Goal: Obtain resource: Obtain resource

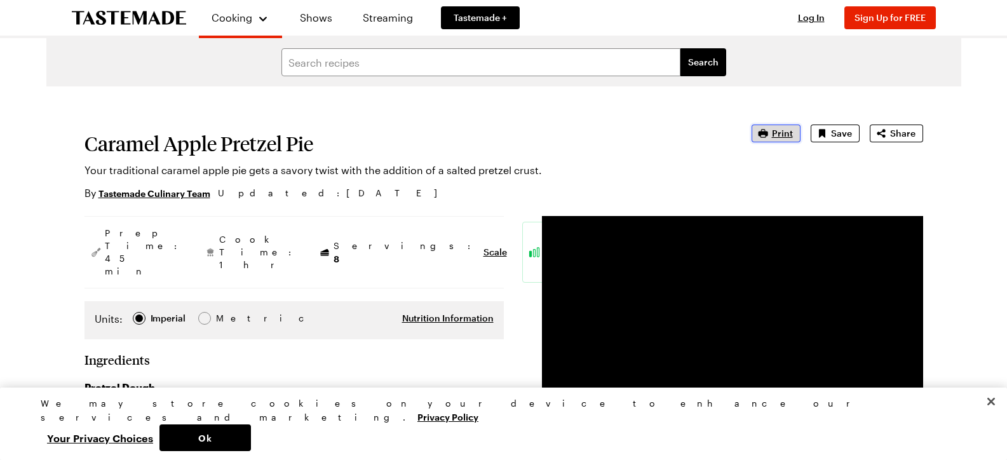
click at [781, 132] on span "Print" at bounding box center [782, 133] width 21 height 13
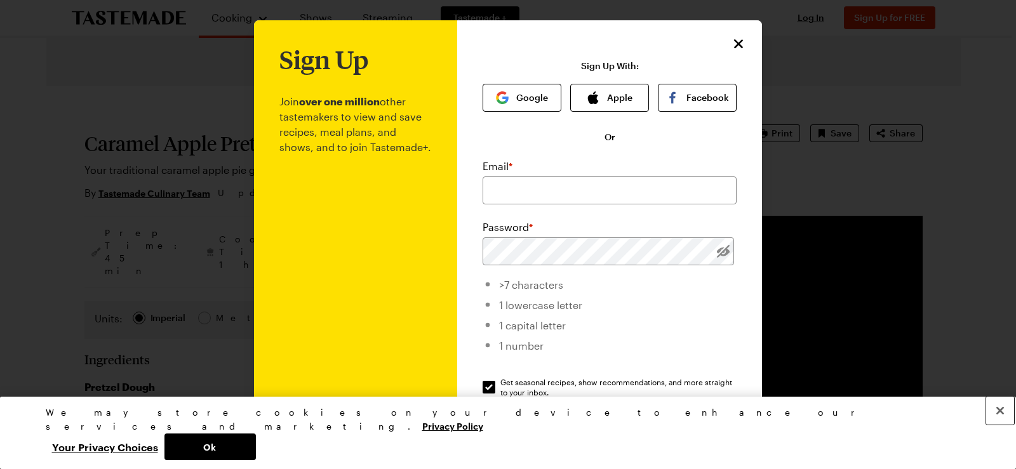
click at [1002, 425] on button "Close" at bounding box center [1001, 411] width 28 height 28
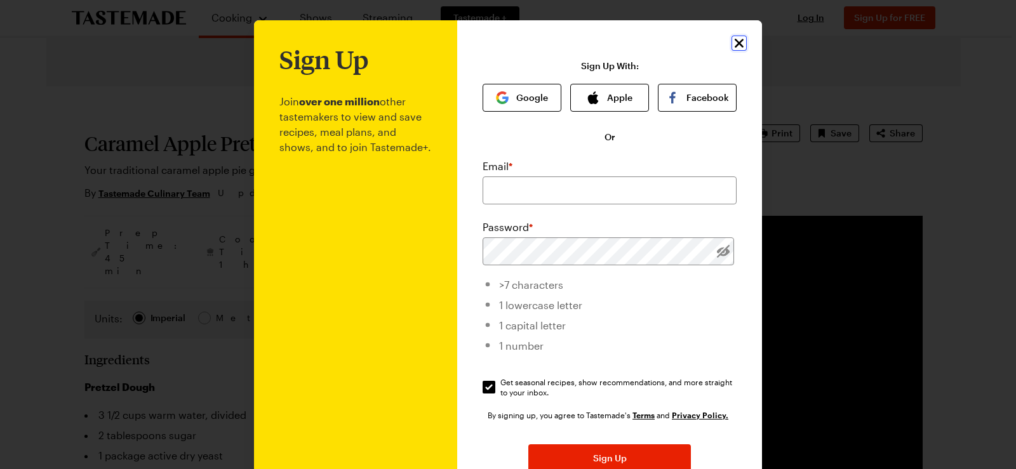
click at [732, 41] on icon "Close" at bounding box center [739, 43] width 15 height 15
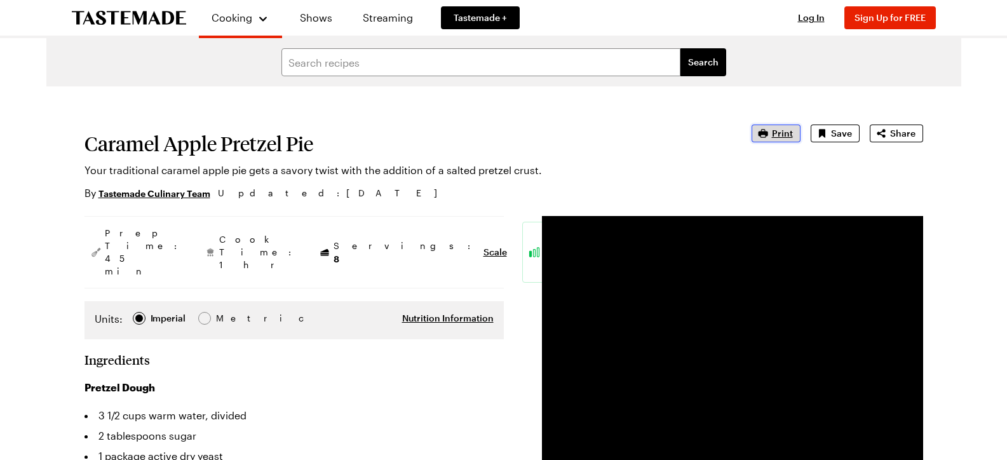
click at [780, 133] on span "Print" at bounding box center [782, 133] width 21 height 13
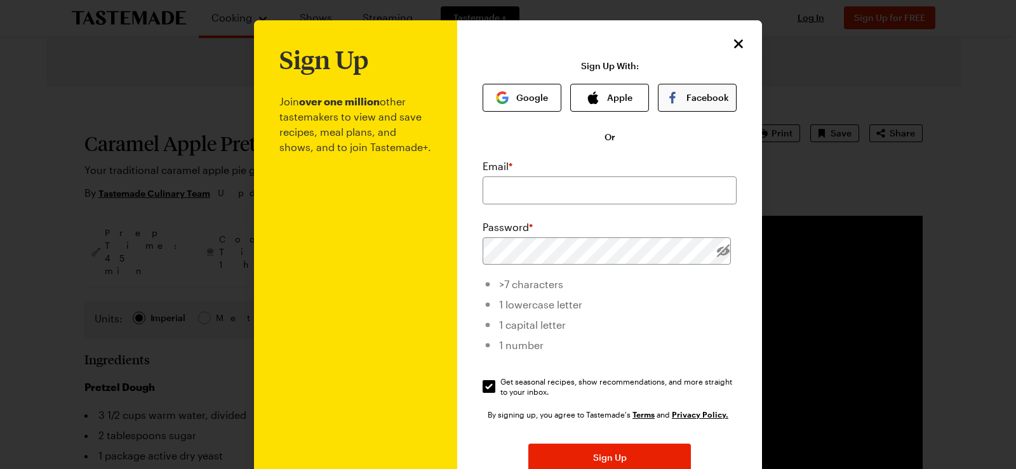
click at [677, 100] on button "Facebook" at bounding box center [697, 98] width 79 height 28
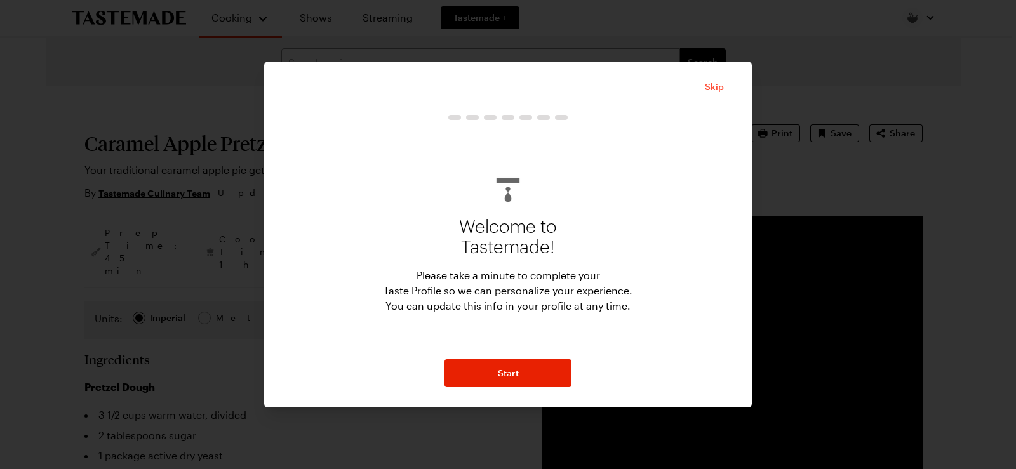
click at [712, 88] on span "Skip" at bounding box center [714, 87] width 19 height 13
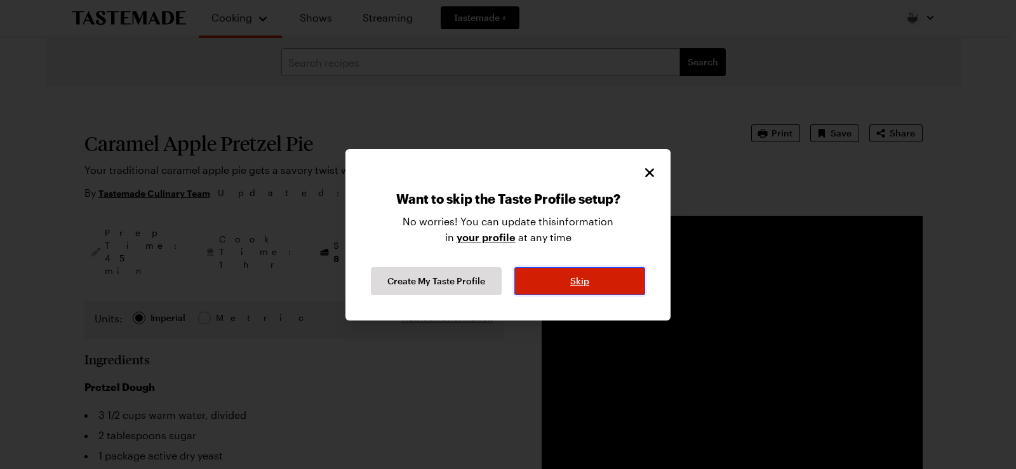
click at [574, 281] on span "Skip" at bounding box center [579, 281] width 19 height 13
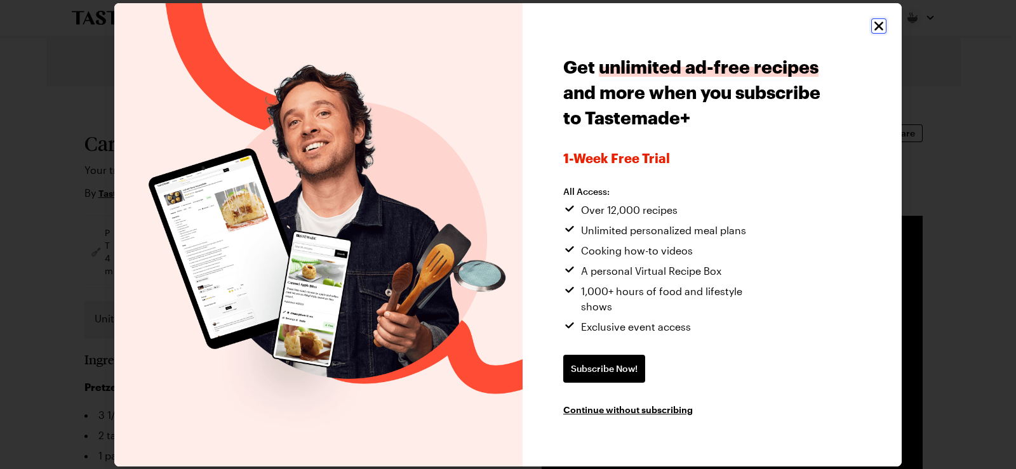
click at [885, 28] on icon "Close" at bounding box center [879, 25] width 15 height 15
type textarea "x"
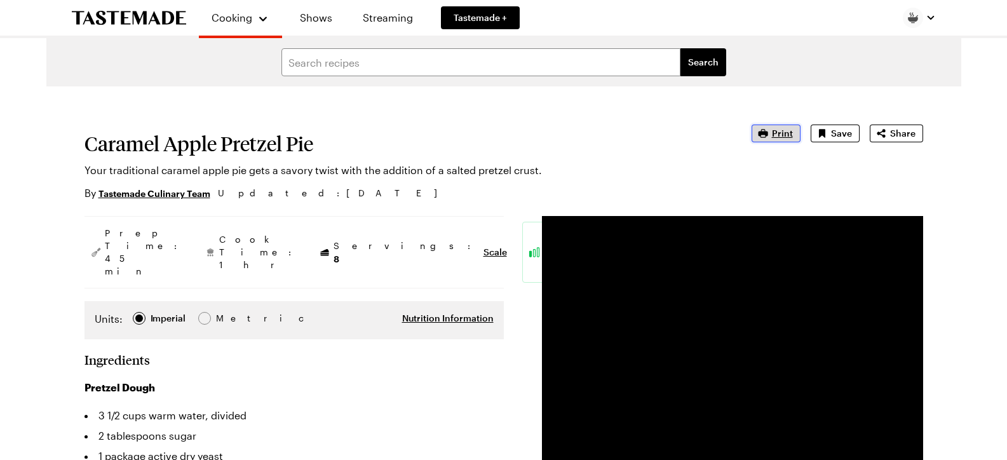
click at [795, 138] on button "Print" at bounding box center [775, 134] width 49 height 18
